Goal: Task Accomplishment & Management: Complete application form

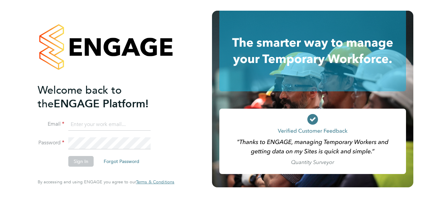
type input "andrew@borneltd.com"
click at [84, 162] on button "Sign In" at bounding box center [80, 161] width 25 height 11
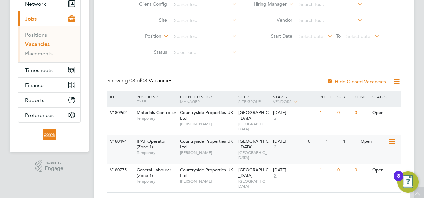
scroll to position [71, 0]
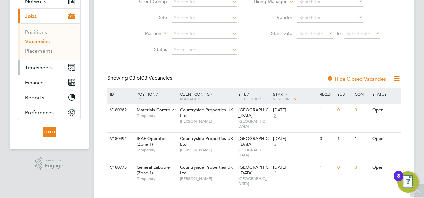
click at [41, 67] on span "Timesheets" at bounding box center [39, 67] width 28 height 6
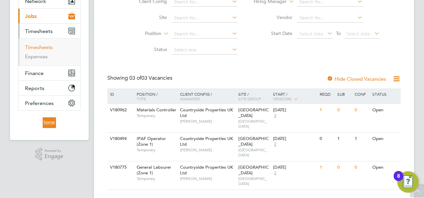
click at [43, 47] on link "Timesheets" at bounding box center [39, 47] width 28 height 6
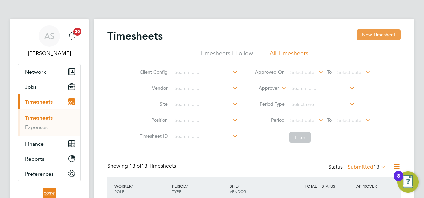
click at [382, 34] on button "New Timesheet" at bounding box center [378, 34] width 44 height 11
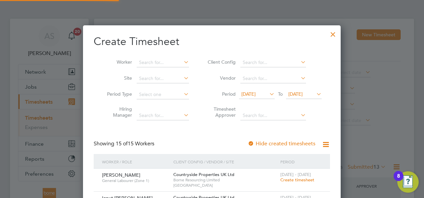
click at [301, 92] on span "[DATE]" at bounding box center [295, 94] width 14 height 6
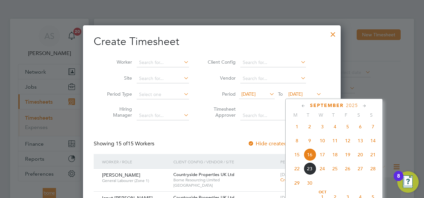
click at [374, 157] on span "21" at bounding box center [372, 154] width 13 height 13
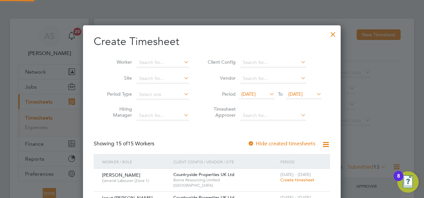
click at [255, 95] on span "[DATE]" at bounding box center [248, 94] width 14 height 6
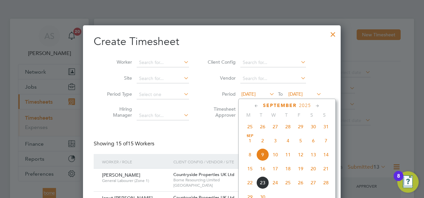
click at [251, 171] on span "15" at bounding box center [249, 168] width 13 height 13
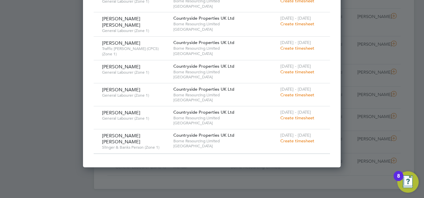
click at [305, 138] on span "Create timesheet" at bounding box center [297, 141] width 34 height 6
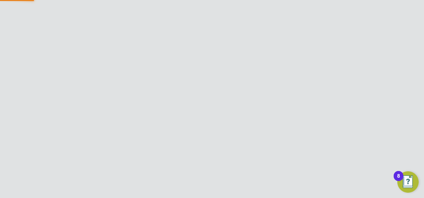
scroll to position [250, 0]
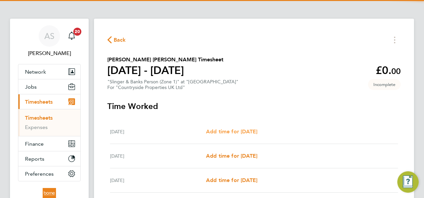
click at [237, 130] on span "Add time for [DATE]" at bounding box center [231, 131] width 51 height 6
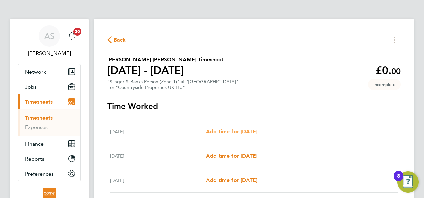
select select "30"
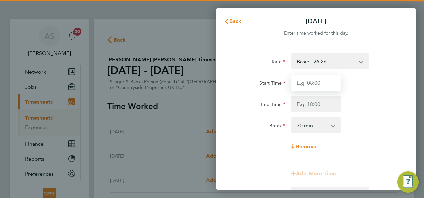
click at [322, 77] on input "Start Time" at bounding box center [315, 83] width 51 height 16
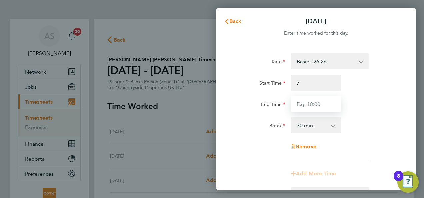
type input "07:00"
click at [332, 104] on input "End Time" at bounding box center [315, 104] width 51 height 16
type input "17:30"
click at [379, 95] on div "Start Time 07:00 End Time 17:30" at bounding box center [316, 93] width 168 height 37
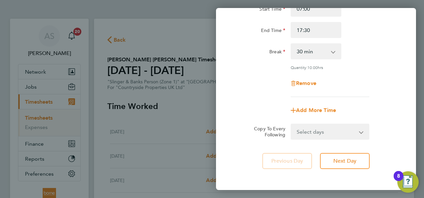
scroll to position [103, 0]
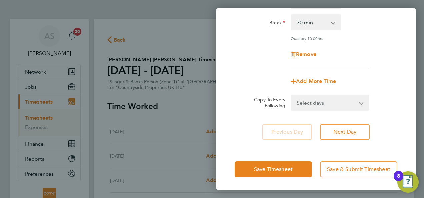
click at [336, 102] on select "Select days Day Weekday (Mon-Fri) [DATE] [DATE] [DATE] [DATE] [DATE]" at bounding box center [326, 102] width 70 height 15
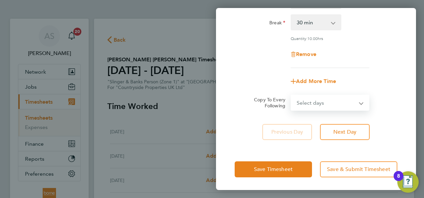
select select "WEEKDAY"
click at [291, 95] on select "Select days Day Weekday (Mon-Fri) [DATE] [DATE] [DATE] [DATE] [DATE]" at bounding box center [326, 102] width 70 height 15
select select "[DATE]"
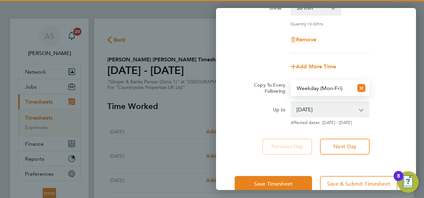
scroll to position [132, 0]
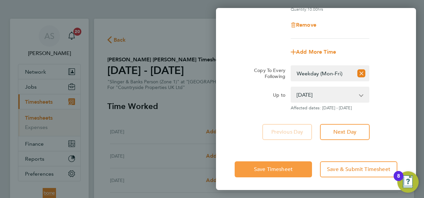
click at [282, 168] on span "Save Timesheet" at bounding box center [273, 169] width 39 height 7
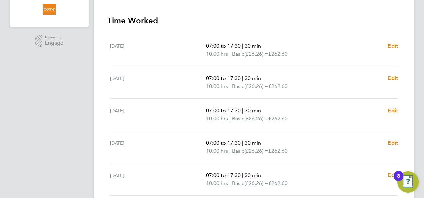
scroll to position [233, 0]
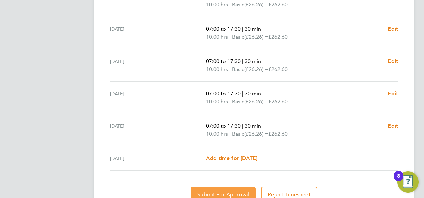
click at [231, 191] on span "Submit For Approval" at bounding box center [223, 194] width 52 height 7
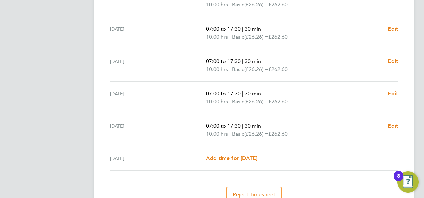
scroll to position [0, 0]
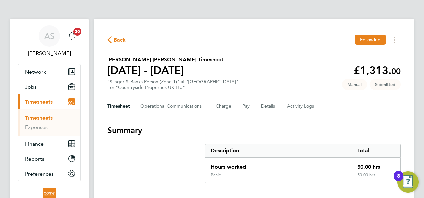
click at [114, 37] on span "Back" at bounding box center [120, 40] width 12 height 8
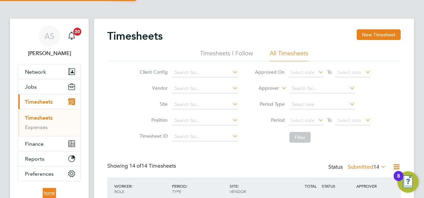
scroll to position [22, 58]
click at [35, 102] on span "Timesheets" at bounding box center [39, 102] width 28 height 6
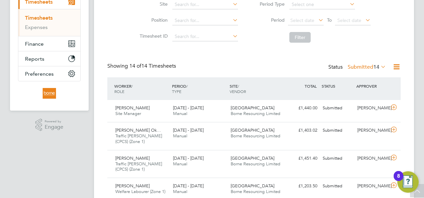
click at [378, 68] on span "14" at bounding box center [376, 67] width 6 height 7
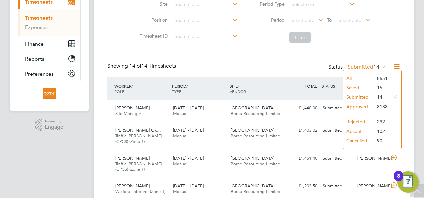
click at [357, 119] on li "Rejected" at bounding box center [358, 121] width 31 height 9
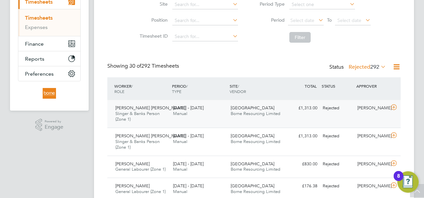
click at [258, 108] on span "[GEOGRAPHIC_DATA]" at bounding box center [252, 108] width 44 height 6
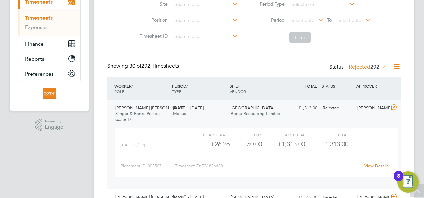
click at [375, 162] on div "View Details" at bounding box center [376, 166] width 33 height 11
click at [376, 165] on link "View Details" at bounding box center [376, 166] width 24 height 6
